Goal: Book appointment/travel/reservation

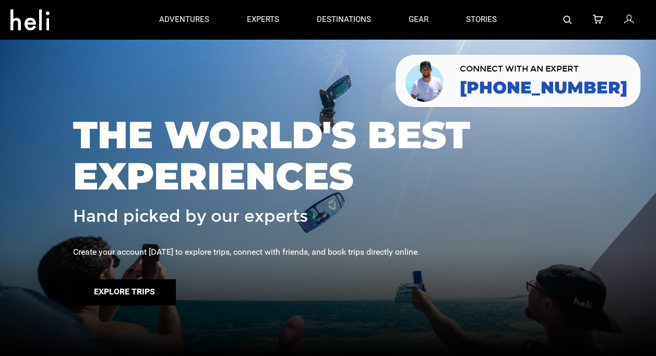
click at [129, 295] on button "Explore Trips" at bounding box center [124, 292] width 103 height 26
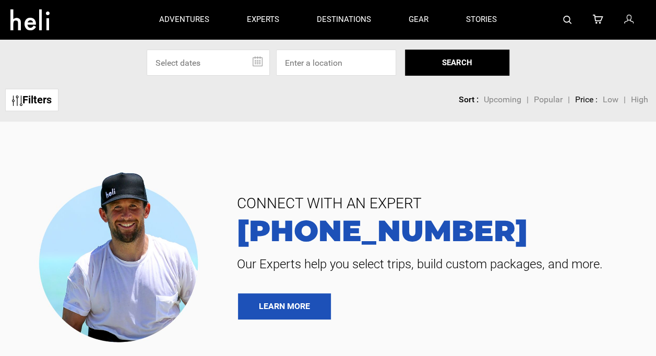
click at [568, 22] on img at bounding box center [567, 20] width 8 height 8
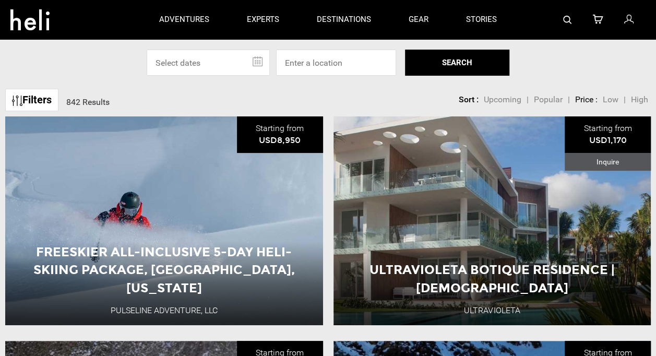
click at [569, 18] on img at bounding box center [567, 20] width 8 height 8
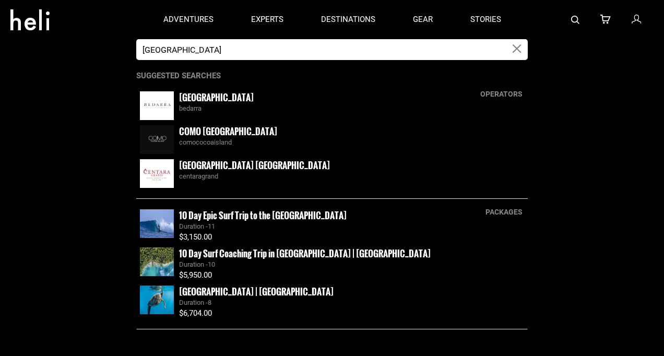
type input "[GEOGRAPHIC_DATA]"
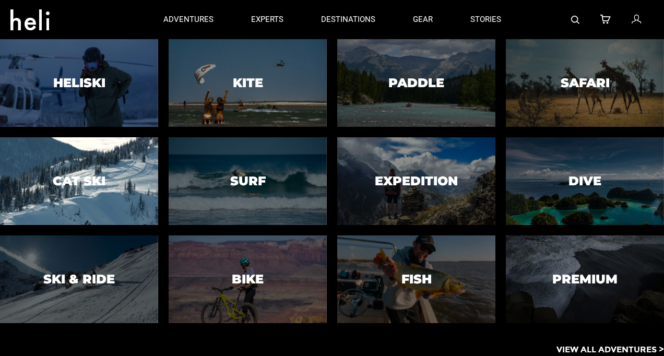
click at [69, 179] on h3 "Cat Ski" at bounding box center [79, 181] width 53 height 14
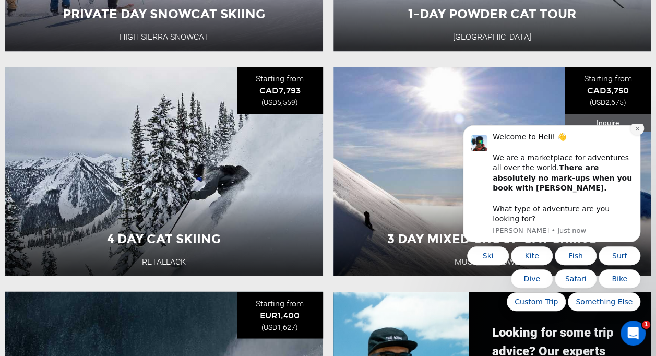
click at [636, 135] on button "Dismiss notification" at bounding box center [637, 129] width 14 height 14
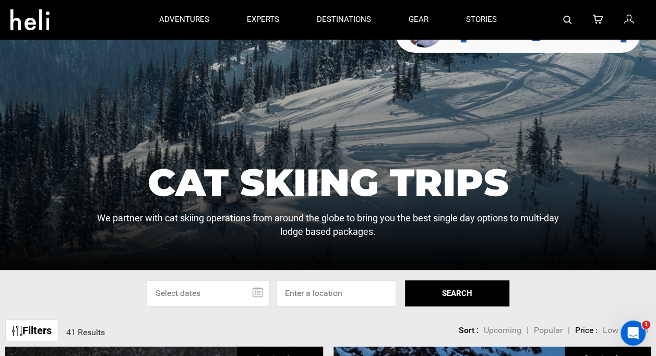
scroll to position [104, 0]
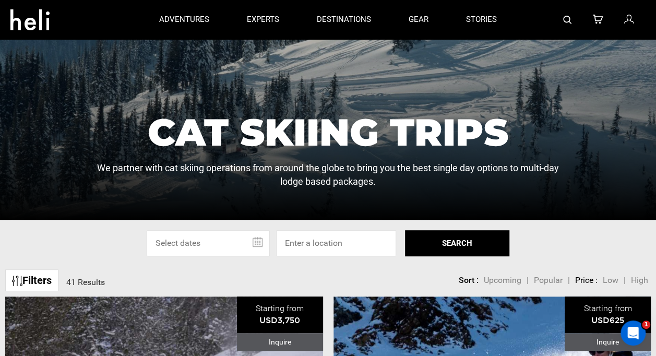
click at [256, 245] on input "text" at bounding box center [208, 243] width 123 height 26
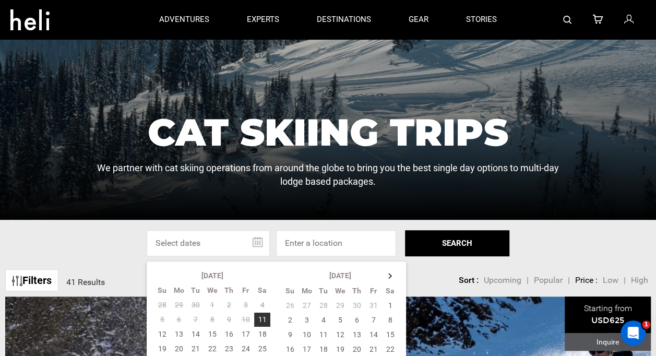
scroll to position [209, 0]
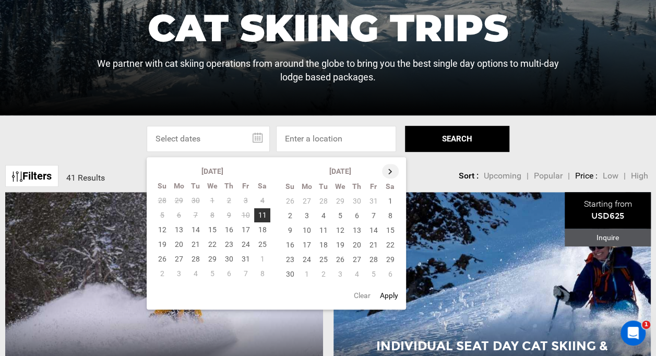
click at [389, 169] on th at bounding box center [390, 171] width 17 height 15
click at [388, 170] on th at bounding box center [390, 171] width 17 height 15
click at [341, 233] on td "11" at bounding box center [340, 230] width 17 height 15
click at [287, 244] on td "15" at bounding box center [290, 244] width 17 height 15
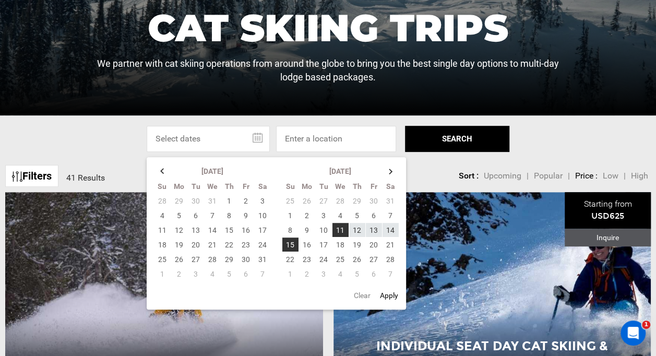
click at [433, 136] on button "SEARCH" at bounding box center [457, 139] width 104 height 26
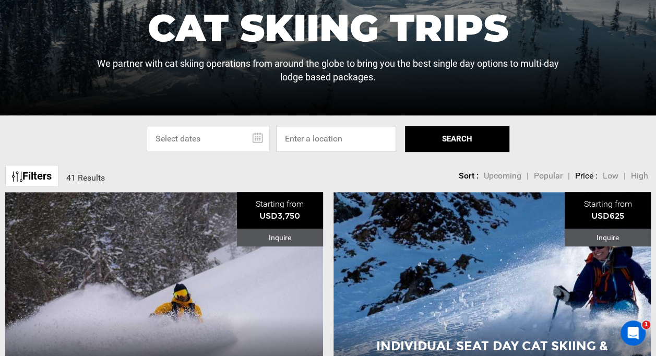
click at [337, 140] on input at bounding box center [336, 139] width 120 height 26
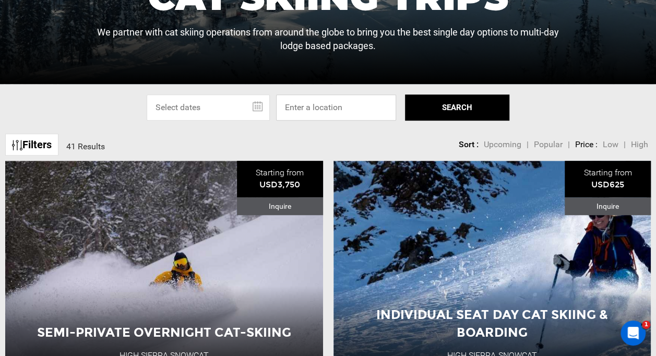
scroll to position [313, 0]
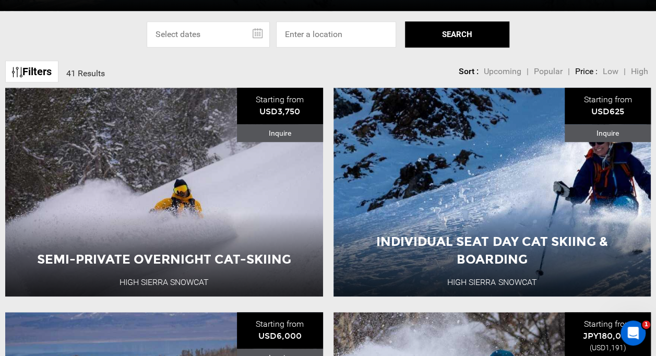
click at [258, 30] on input "text" at bounding box center [208, 34] width 123 height 26
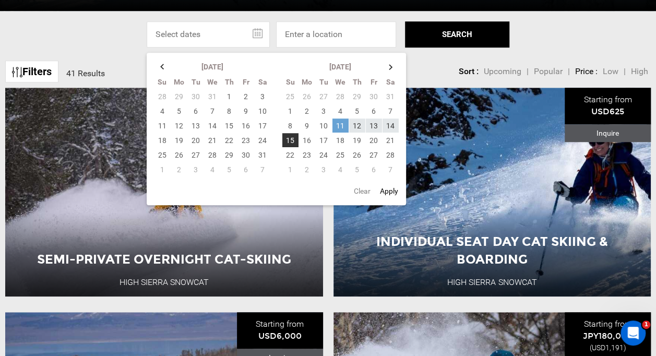
click at [339, 125] on td "11" at bounding box center [340, 125] width 17 height 15
click at [287, 140] on td "15" at bounding box center [290, 140] width 17 height 15
click at [385, 188] on button "Apply" at bounding box center [389, 191] width 25 height 19
type input "[DATE] - [DATE]"
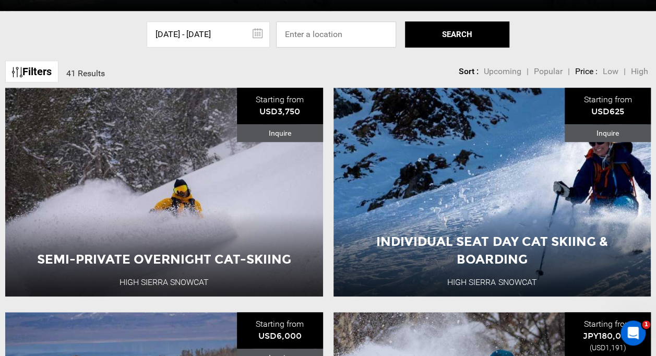
click at [319, 33] on input at bounding box center [336, 34] width 120 height 26
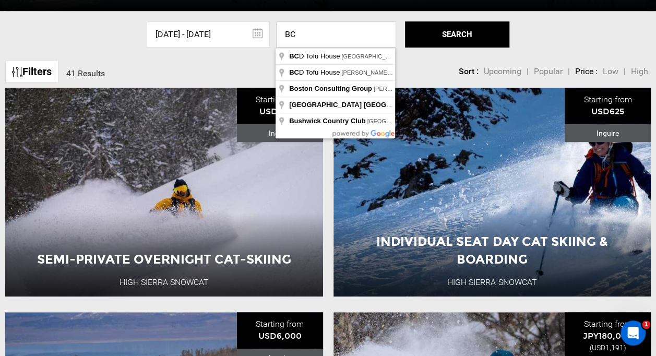
type input "B"
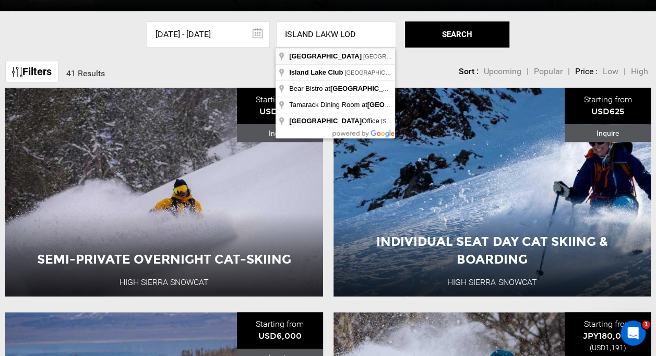
type input "[GEOGRAPHIC_DATA], [GEOGRAPHIC_DATA], [GEOGRAPHIC_DATA], [GEOGRAPHIC_DATA], [GE…"
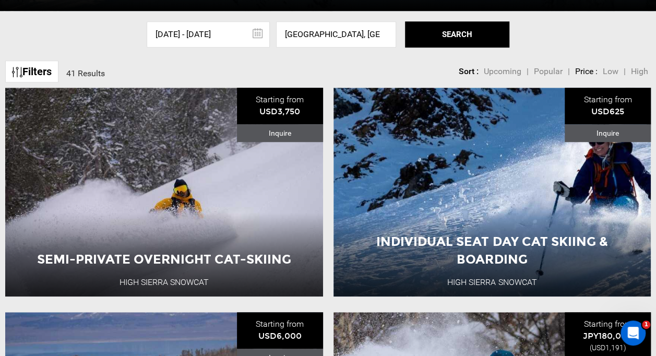
click at [491, 29] on button "SEARCH" at bounding box center [457, 34] width 104 height 26
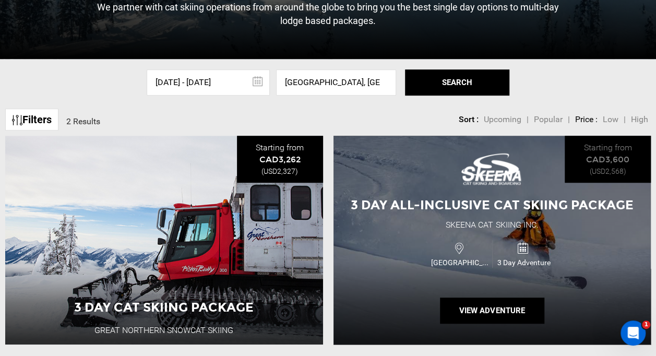
scroll to position [209, 0]
